Goal: Contribute content

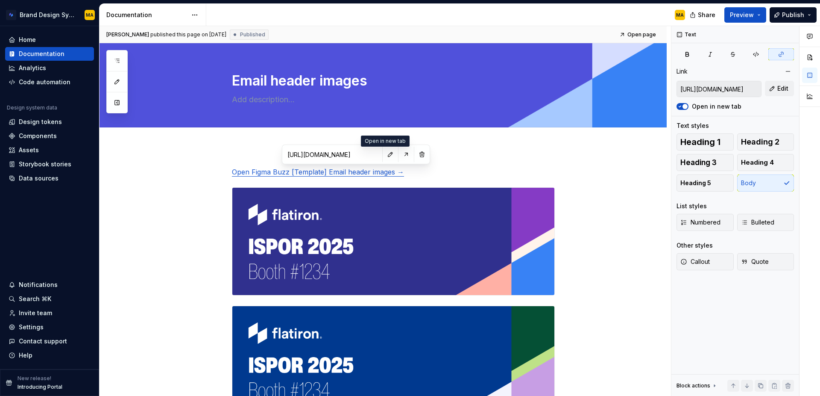
type textarea "*"
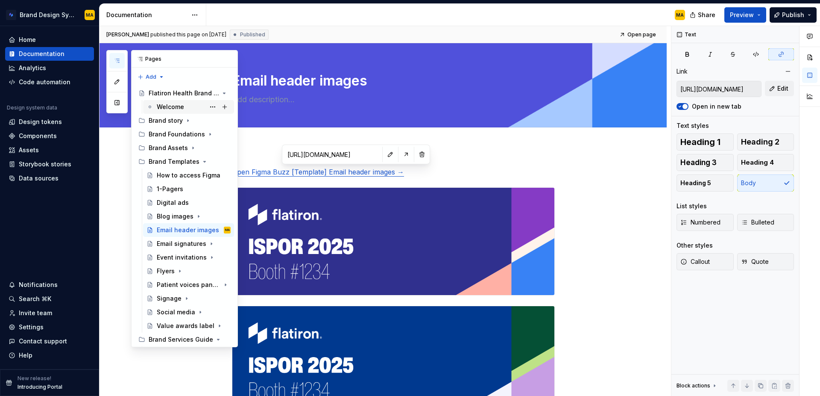
click at [168, 109] on div "Welcome" at bounding box center [170, 107] width 27 height 9
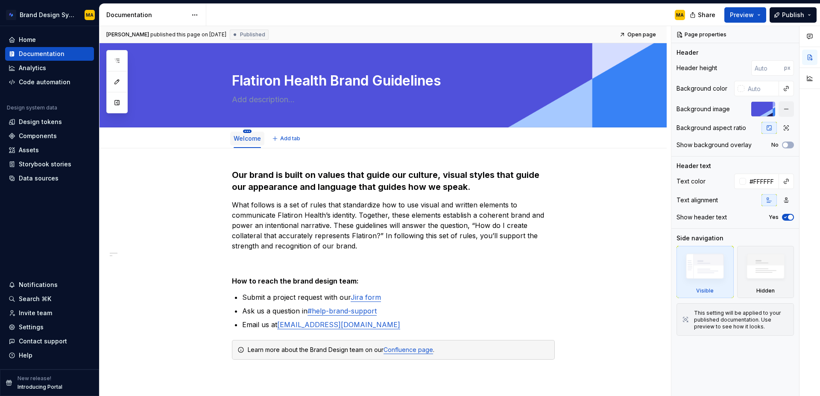
click at [248, 132] on html "Brand Design System MA Home Documentation Analytics Code automation Design syst…" at bounding box center [410, 198] width 820 height 396
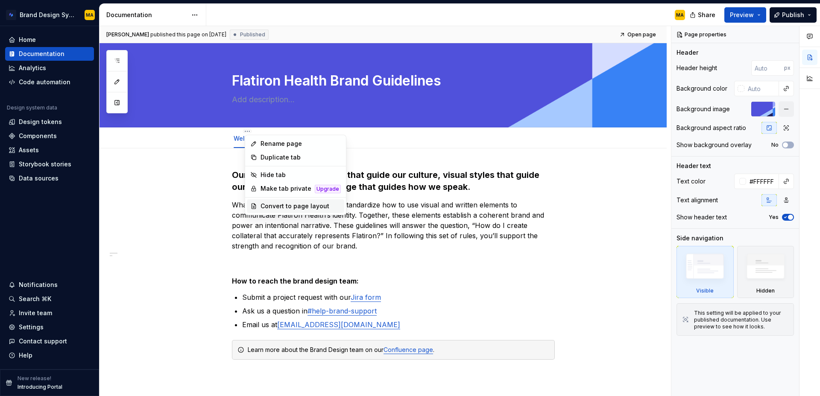
click at [273, 204] on div "Convert to page layout" at bounding box center [301, 206] width 80 height 9
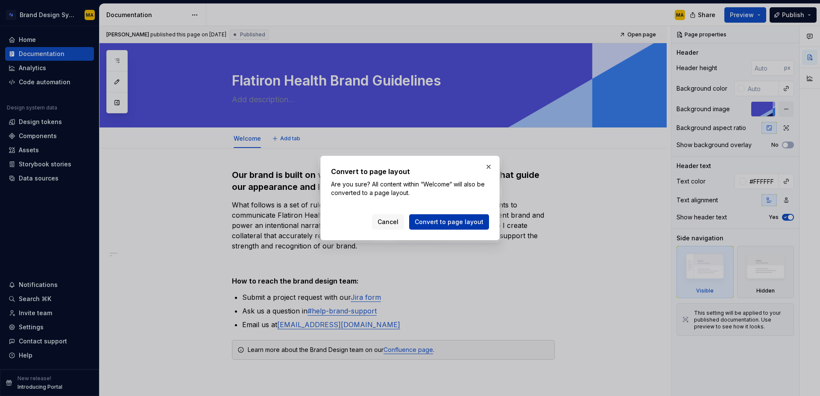
click at [458, 223] on span "Convert to page layout" at bounding box center [449, 221] width 69 height 9
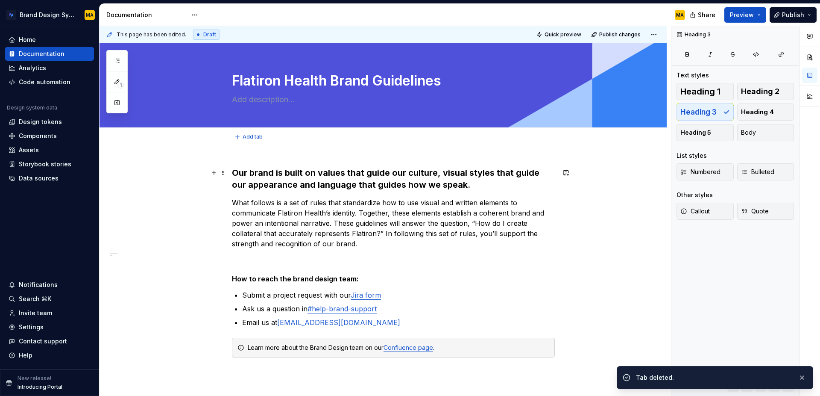
click at [331, 180] on h3 "Our brand is built on values that guide our culture, visual styles that guide o…" at bounding box center [393, 179] width 323 height 24
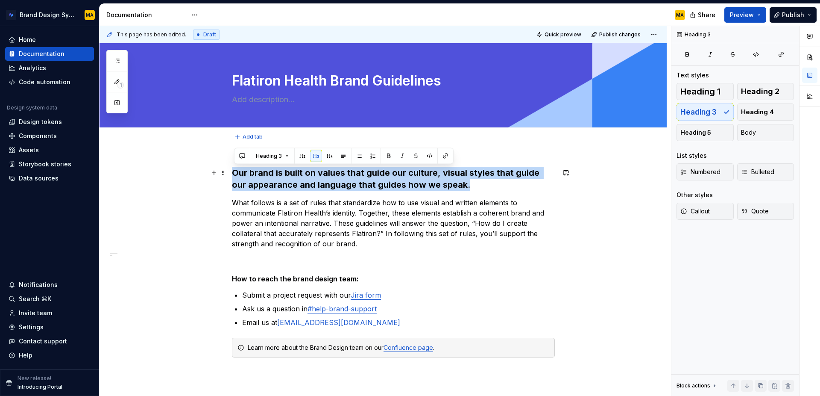
drag, startPoint x: 463, startPoint y: 186, endPoint x: 161, endPoint y: 168, distance: 303.1
click at [161, 168] on div "Our brand is built on values that guide our culture, visual styles that guide o…" at bounding box center [383, 326] width 567 height 361
click at [270, 158] on span "Heading 3" at bounding box center [269, 156] width 26 height 7
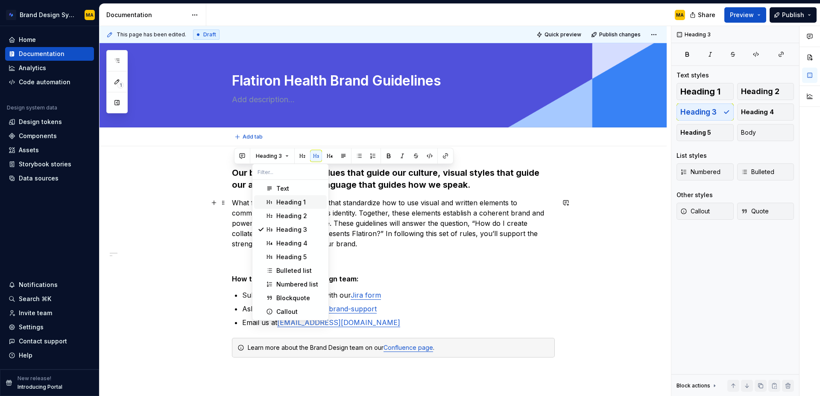
click at [278, 200] on div "Heading 1" at bounding box center [290, 202] width 29 height 9
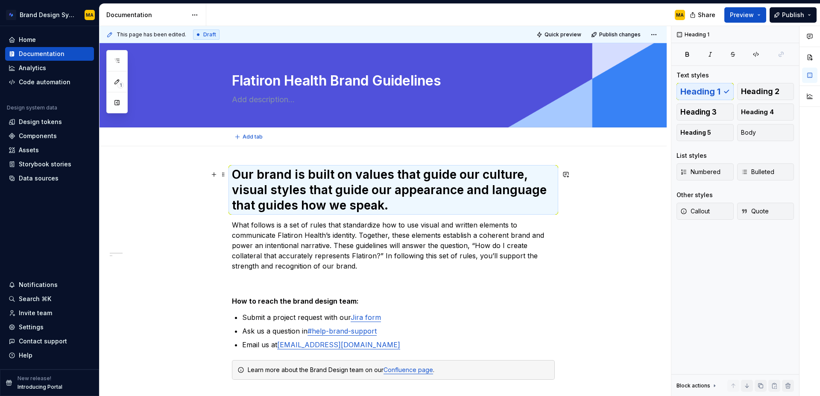
click at [301, 189] on h1 "Our brand is built on values that guide our culture, visual styles that guide o…" at bounding box center [393, 190] width 323 height 46
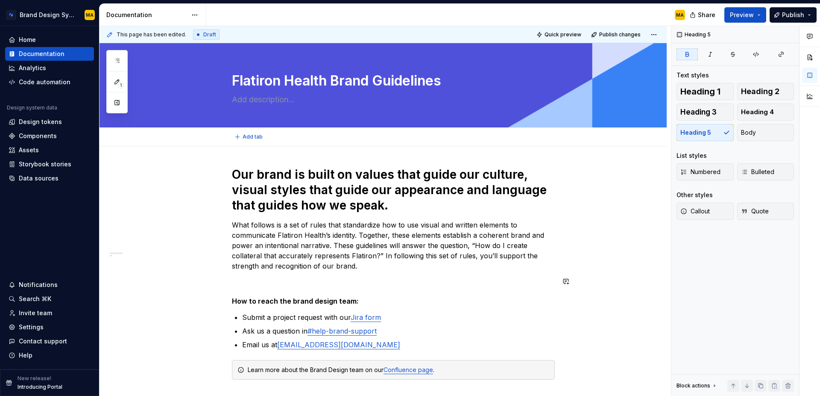
click at [244, 287] on div "Our brand is built on values that guide our culture, visual styles that guide o…" at bounding box center [393, 283] width 323 height 233
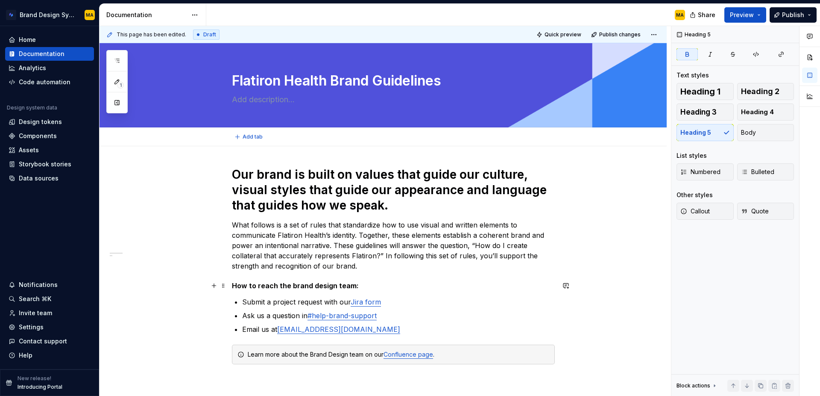
click at [331, 288] on strong "How to reach the brand design team:" at bounding box center [295, 285] width 127 height 9
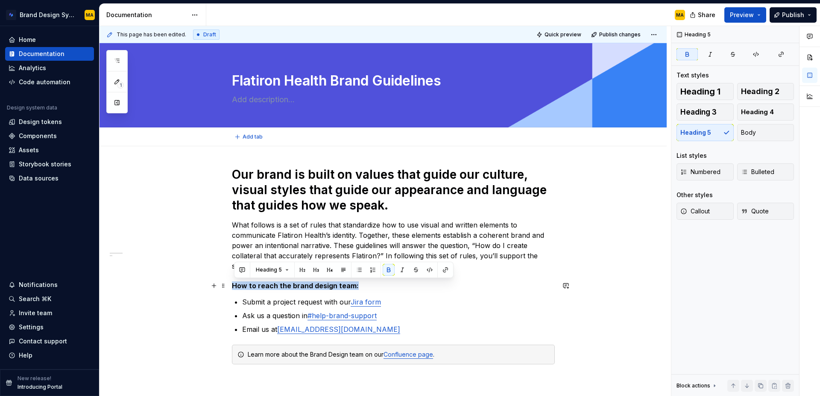
click at [331, 288] on strong "How to reach the brand design team:" at bounding box center [295, 285] width 127 height 9
click at [388, 269] on button "button" at bounding box center [389, 270] width 12 height 12
click at [341, 287] on h5 "How to reach the brand design team:" at bounding box center [393, 285] width 323 height 9
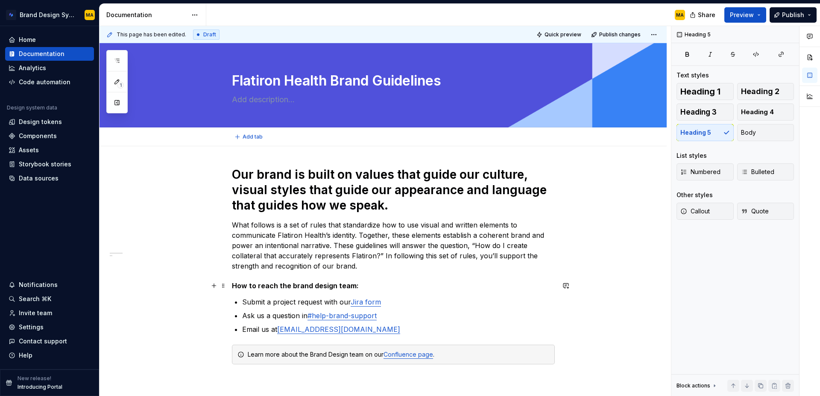
click at [331, 286] on h5 "How to reach the brand design team:" at bounding box center [393, 285] width 323 height 9
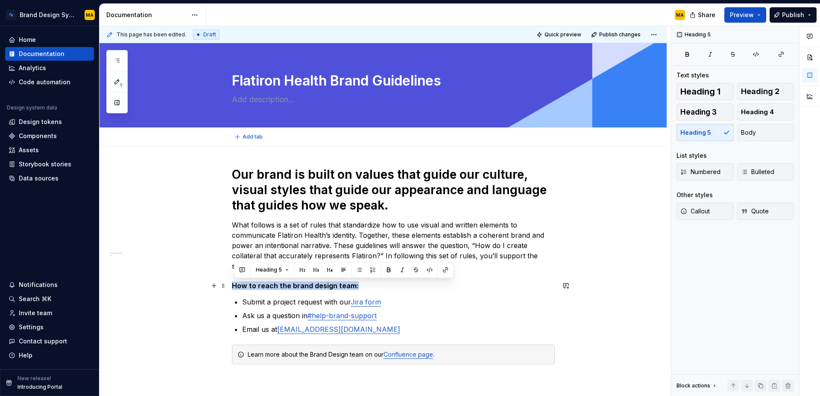
drag, startPoint x: 358, startPoint y: 288, endPoint x: 143, endPoint y: 285, distance: 215.4
click at [143, 285] on div "Our brand is built on values that guide our culture, visual styles that guide o…" at bounding box center [383, 329] width 567 height 367
click at [388, 269] on button "button" at bounding box center [389, 270] width 12 height 12
click at [320, 286] on h5 "How to reach the brand design team:" at bounding box center [393, 285] width 323 height 9
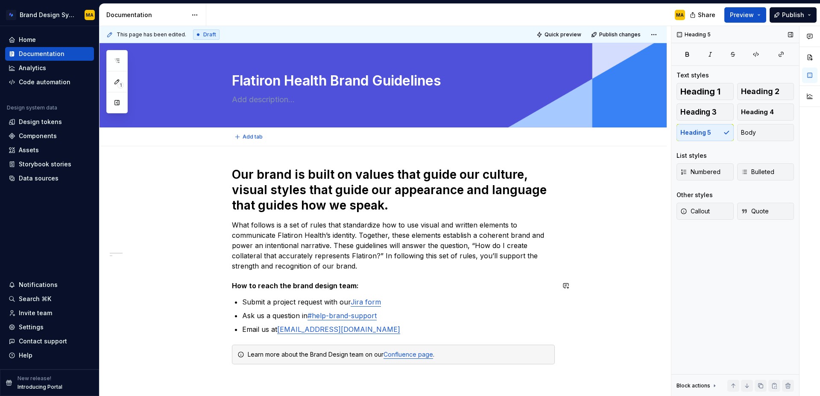
type textarea "*"
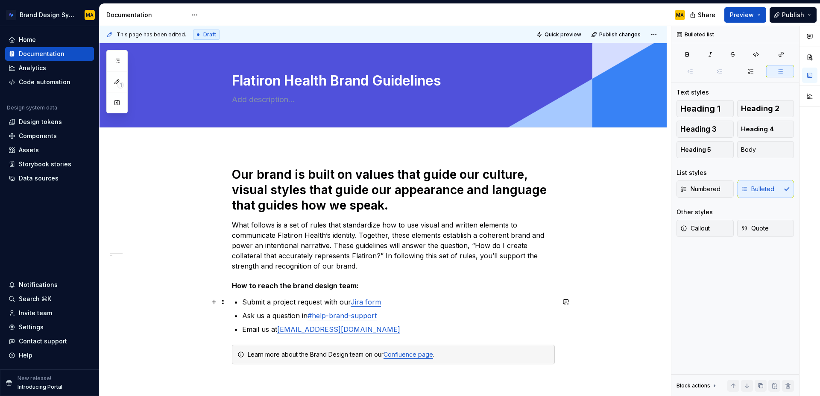
click at [338, 301] on p "Submit a project request with our Jira form" at bounding box center [398, 302] width 313 height 10
click at [391, 299] on p "Submit a project request via our Jira form" at bounding box center [398, 302] width 313 height 10
click at [785, 13] on span "Publish" at bounding box center [793, 15] width 22 height 9
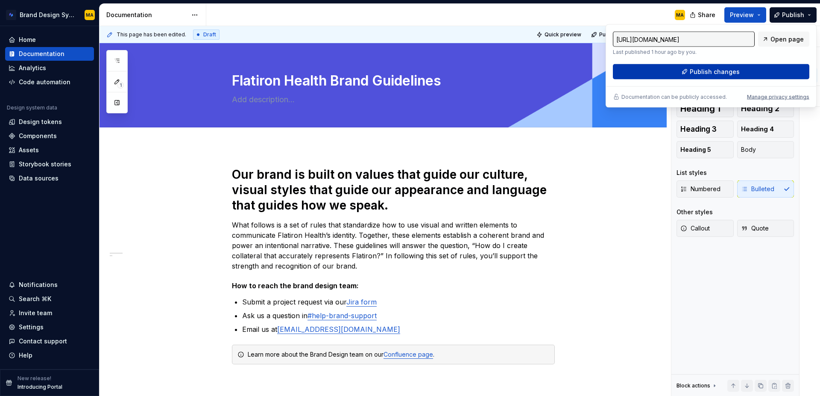
click at [725, 73] on span "Publish changes" at bounding box center [715, 72] width 50 height 9
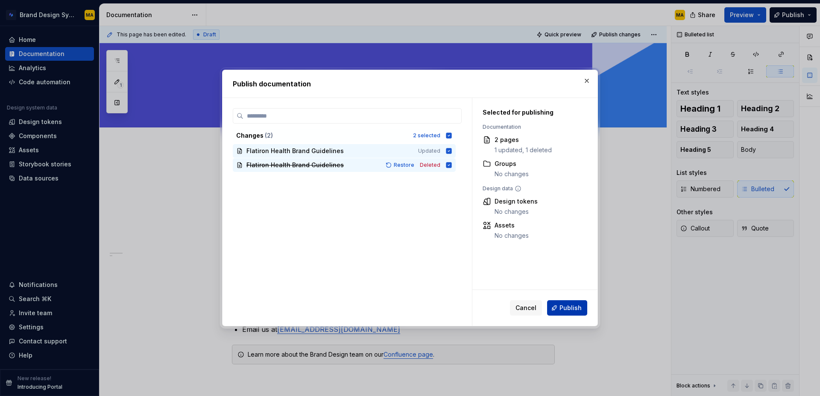
click at [564, 307] on span "Publish" at bounding box center [571, 307] width 22 height 9
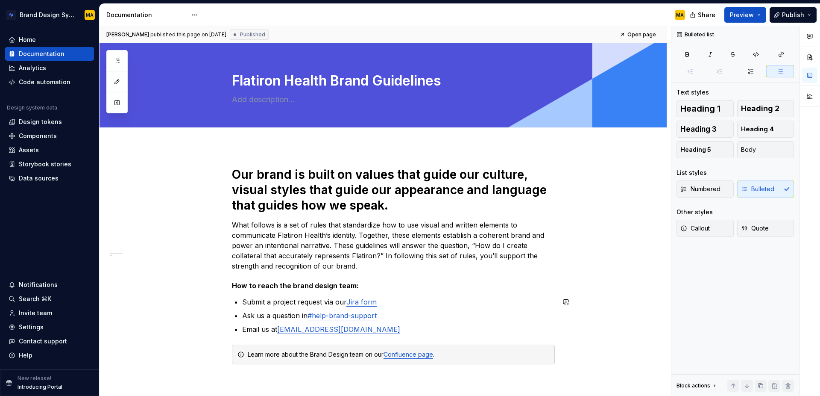
type textarea "*"
